Goal: Information Seeking & Learning: Check status

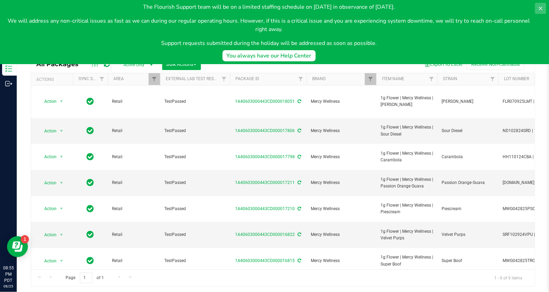
click at [539, 9] on icon at bounding box center [540, 8] width 3 height 3
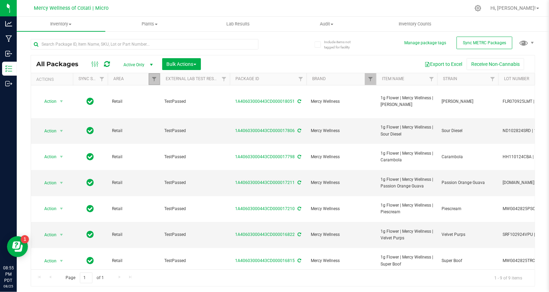
click at [151, 79] on link "Filter" at bounding box center [155, 79] width 12 height 12
click at [207, 138] on button "Clear" at bounding box center [207, 136] width 33 height 15
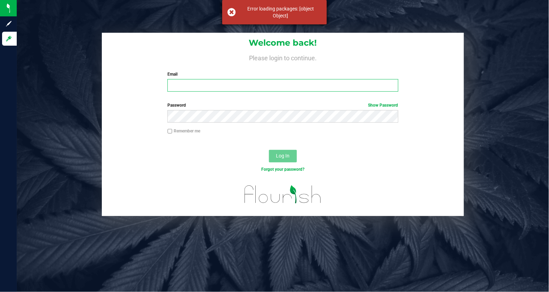
type input "[PERSON_NAME][EMAIL_ADDRESS][PERSON_NAME][DOMAIN_NAME]"
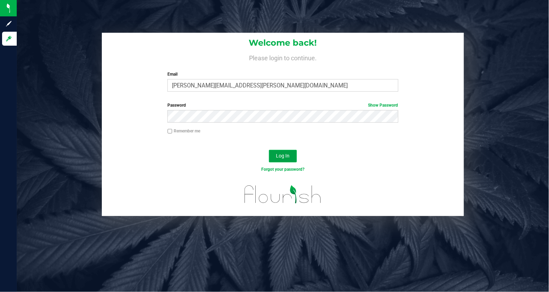
click at [284, 154] on span "Log In" at bounding box center [283, 156] width 14 height 6
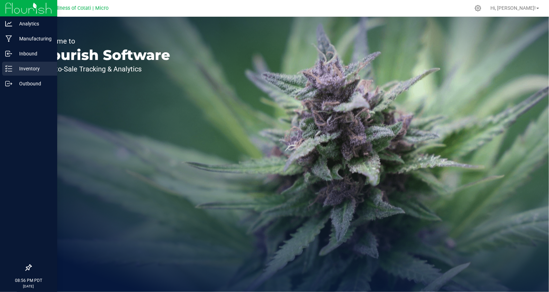
click at [25, 63] on div "Inventory" at bounding box center [29, 69] width 55 height 14
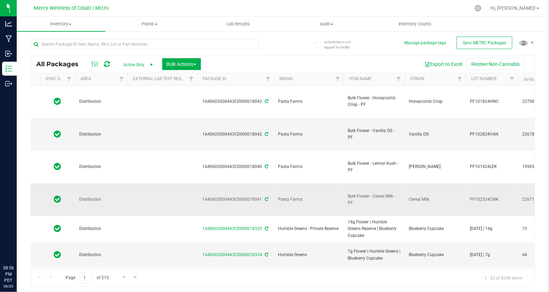
scroll to position [0, 33]
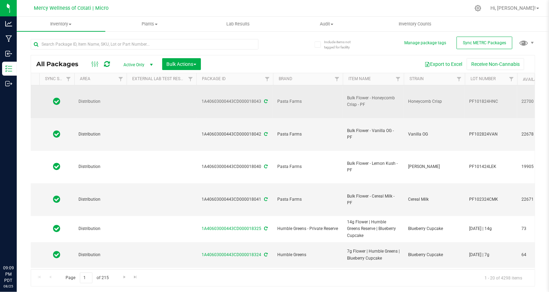
drag, startPoint x: 202, startPoint y: 93, endPoint x: 260, endPoint y: 94, distance: 58.2
click at [261, 98] on div "1A40603000443CD000018043" at bounding box center [234, 101] width 79 height 7
copy div "1A40603000443CD000018043"
drag, startPoint x: 495, startPoint y: 93, endPoint x: 469, endPoint y: 93, distance: 26.5
click at [469, 98] on span "PF101824HNC" at bounding box center [491, 101] width 44 height 7
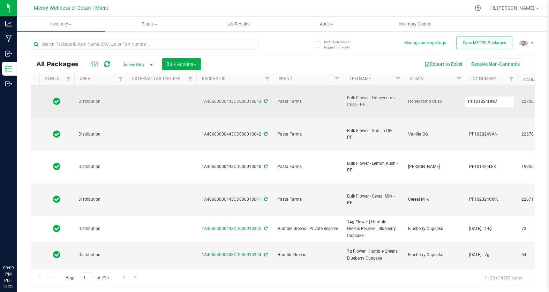
drag, startPoint x: 502, startPoint y: 94, endPoint x: 456, endPoint y: 93, distance: 45.4
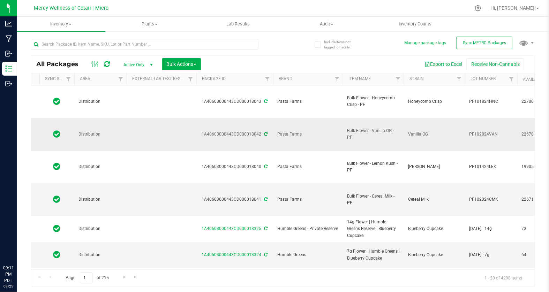
drag, startPoint x: 259, startPoint y: 113, endPoint x: 202, endPoint y: 111, distance: 57.9
click at [202, 131] on div "1A40603000443CD000018042" at bounding box center [234, 134] width 79 height 7
copy div "1A40603000443CD000018042"
click at [477, 131] on span "PF102824VAN" at bounding box center [491, 134] width 44 height 7
click at [477, 129] on input "PF102824VAN" at bounding box center [489, 134] width 50 height 11
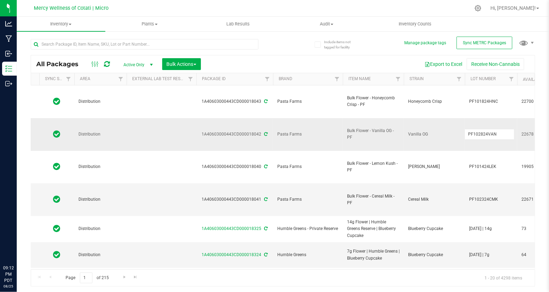
click at [477, 129] on input "PF102824VAN" at bounding box center [489, 134] width 50 height 11
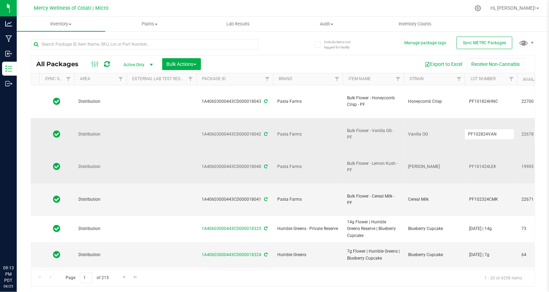
click at [472, 164] on span "PF101424LEK" at bounding box center [491, 167] width 44 height 7
click at [472, 161] on input "PF101424LEK" at bounding box center [489, 166] width 50 height 11
click at [489, 196] on span "PF102324CMK" at bounding box center [491, 199] width 44 height 7
click at [489, 194] on input "PF102324CMK" at bounding box center [489, 199] width 50 height 11
